Goal: Find contact information: Obtain details needed to contact an individual or organization

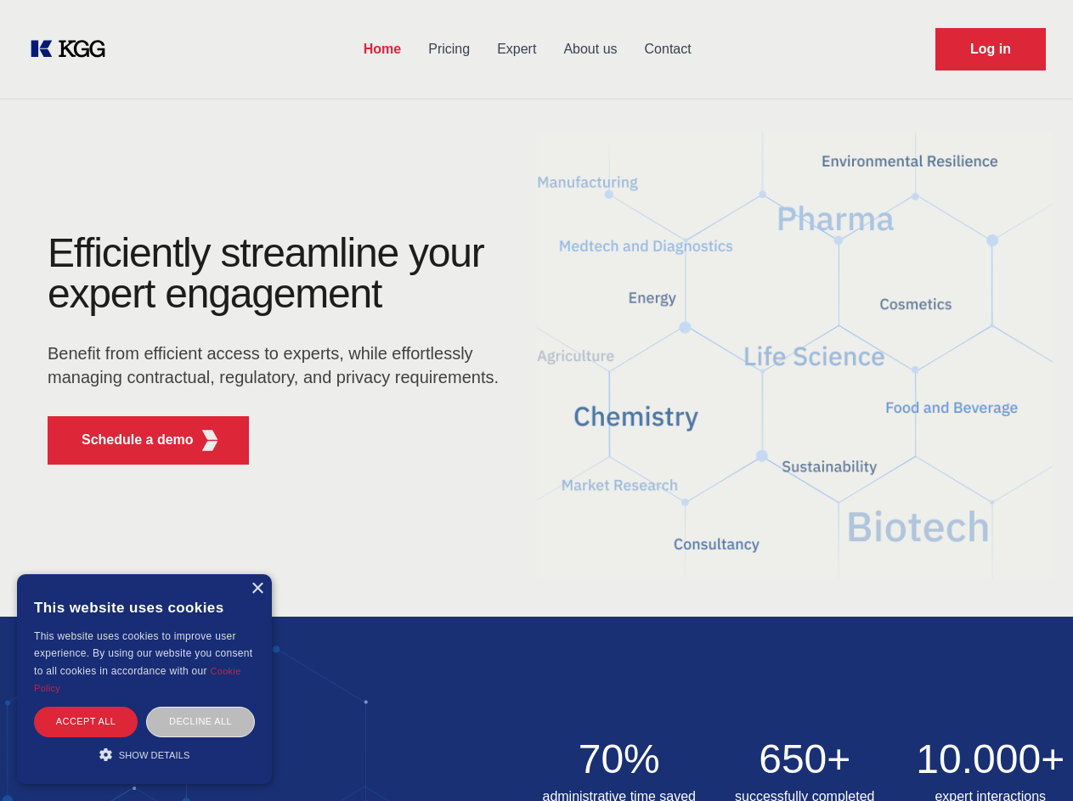
click at [536, 400] on div "Efficiently streamline your expert engagement Benefit from efficient access to …" at bounding box center [278, 356] width 517 height 246
click at [127, 440] on p "Schedule a demo" at bounding box center [138, 440] width 112 height 20
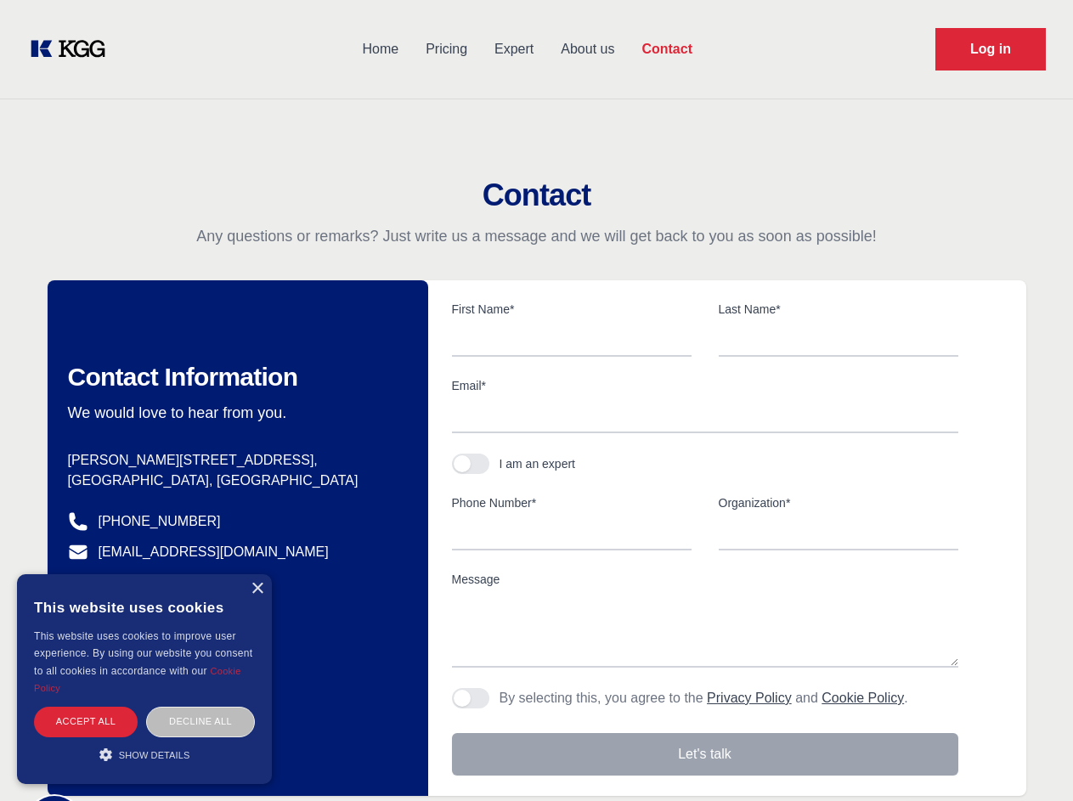
click at [257, 589] on div "× This website uses cookies This website uses cookies to improve user experienc…" at bounding box center [144, 680] width 255 height 210
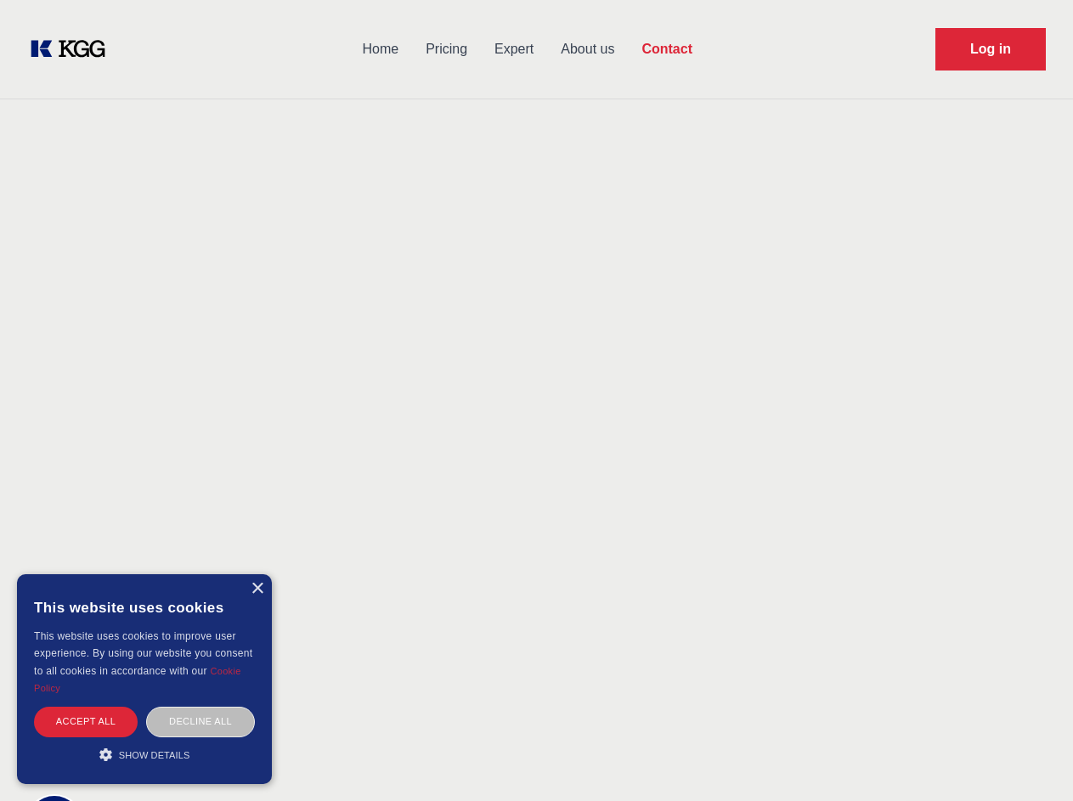
click at [86, 722] on div "Accept all" at bounding box center [86, 722] width 104 height 30
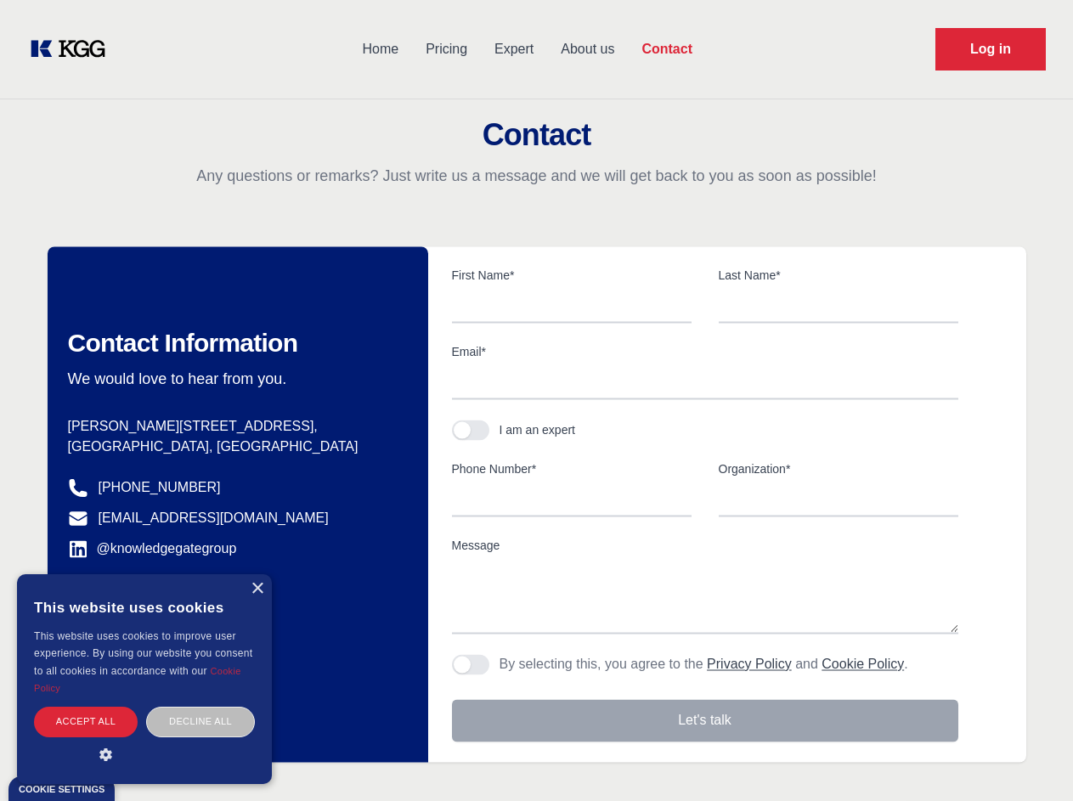
click at [201, 722] on div "Contact Information We would love to hear from you. Postal address [PERSON_NAME…" at bounding box center [238, 504] width 381 height 516
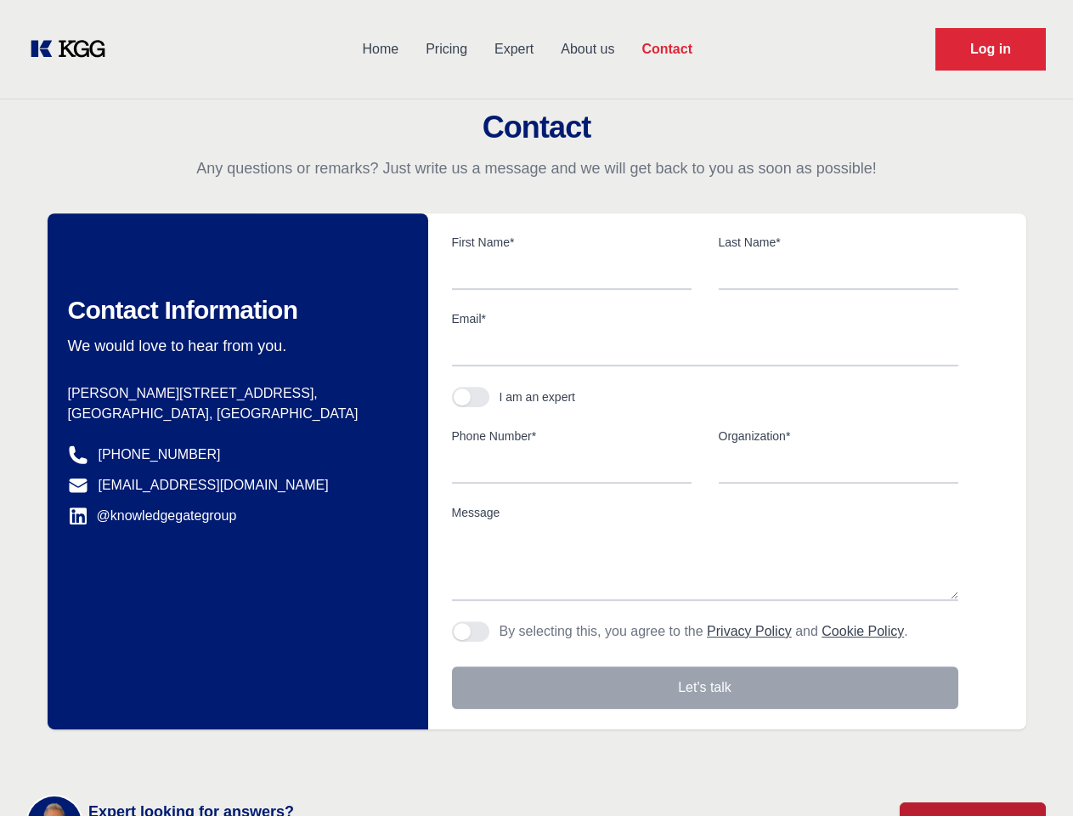
click at [144, 755] on main "Contact Any questions or remarks? Just write us a message and we will get back …" at bounding box center [536, 442] width 1073 height 885
